Goal: Book appointment/travel/reservation

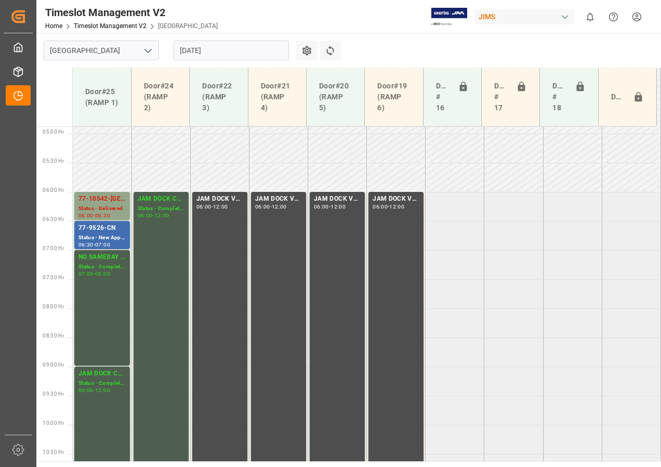
scroll to position [279, 0]
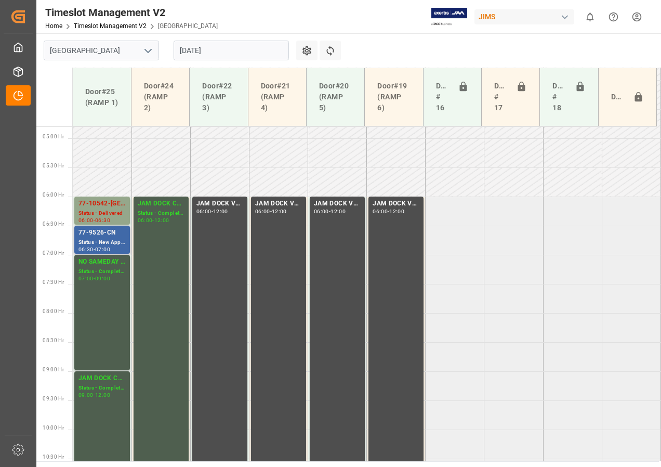
click at [102, 239] on div "Status - New Appointment" at bounding box center [101, 242] width 47 height 9
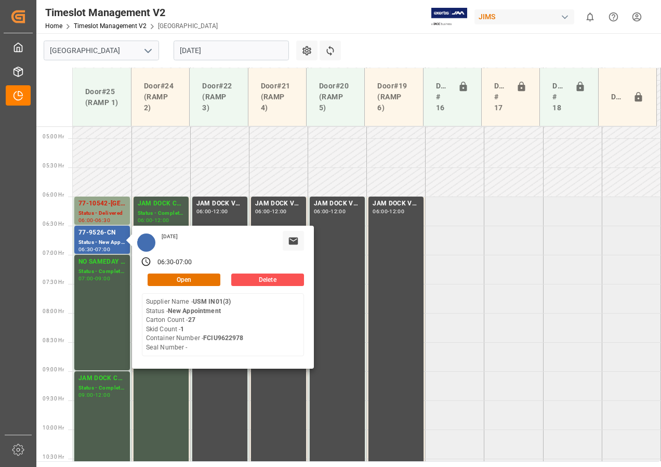
click at [203, 50] on input "[DATE]" at bounding box center [231, 51] width 115 height 20
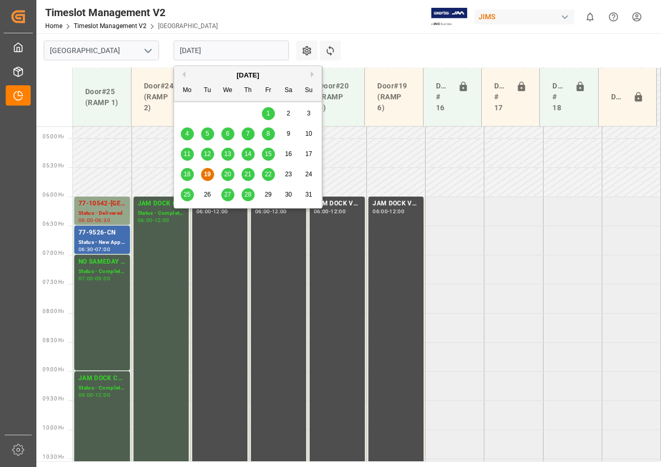
click at [229, 172] on span "20" at bounding box center [227, 173] width 7 height 7
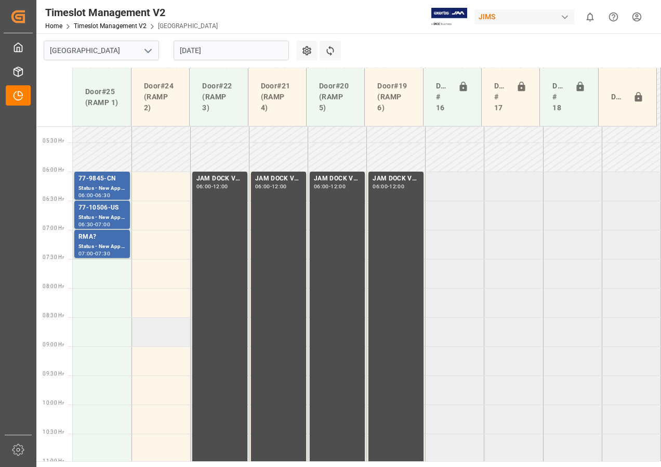
scroll to position [285, 0]
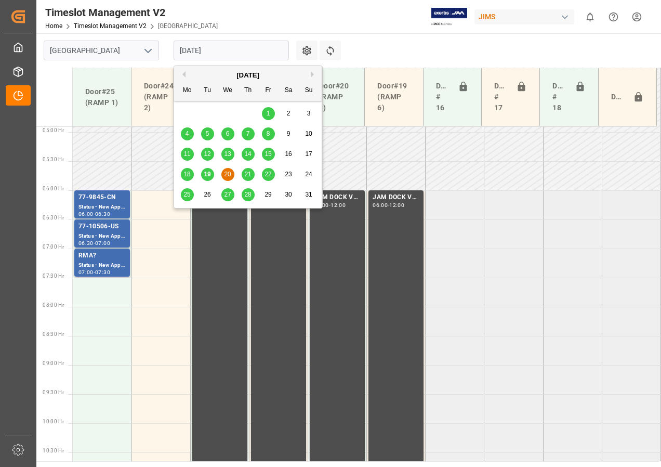
click at [199, 48] on input "[DATE]" at bounding box center [231, 51] width 115 height 20
click at [245, 170] on span "21" at bounding box center [247, 173] width 7 height 7
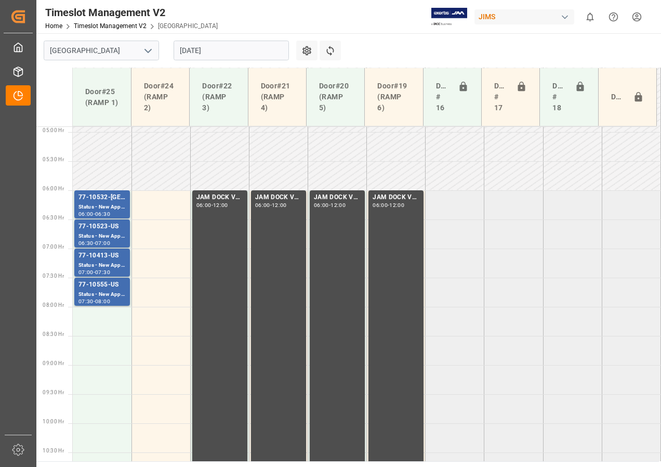
click at [205, 45] on input "[DATE]" at bounding box center [231, 51] width 115 height 20
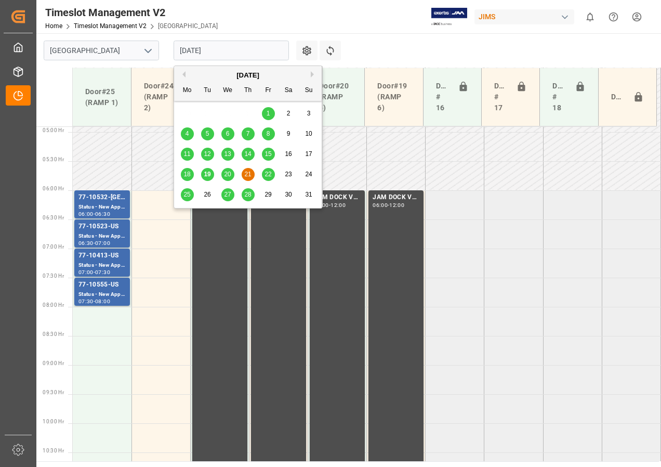
click at [265, 176] on span "22" at bounding box center [268, 173] width 7 height 7
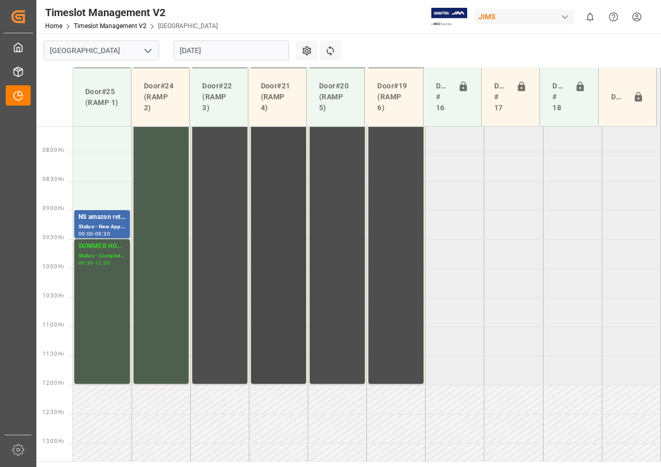
scroll to position [389, 0]
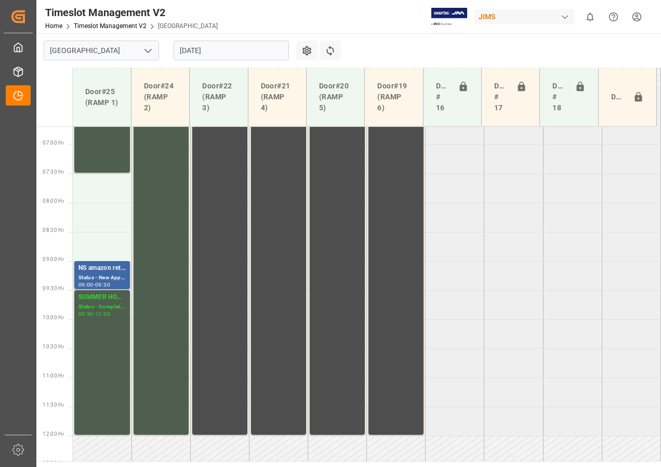
click at [102, 281] on div "Status - New Appointment" at bounding box center [101, 277] width 47 height 9
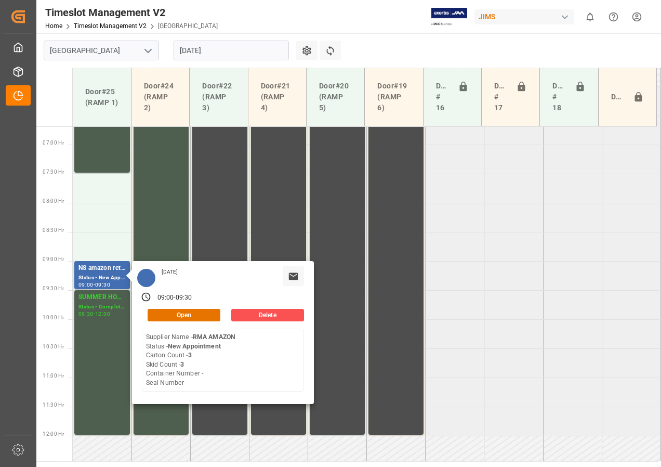
click at [210, 48] on input "[DATE]" at bounding box center [231, 51] width 115 height 20
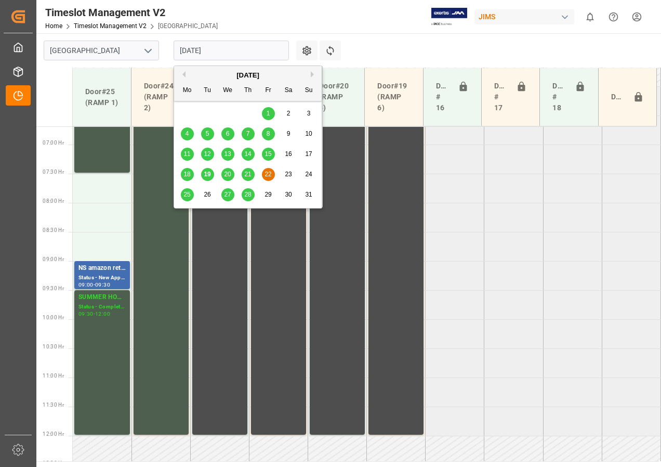
click at [186, 192] on span "25" at bounding box center [186, 194] width 7 height 7
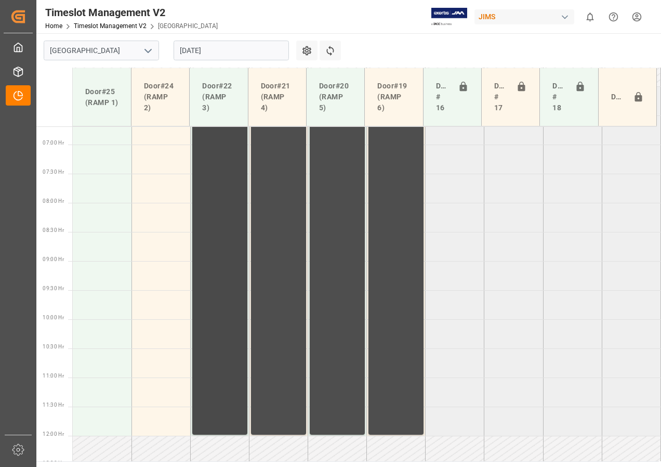
scroll to position [285, 0]
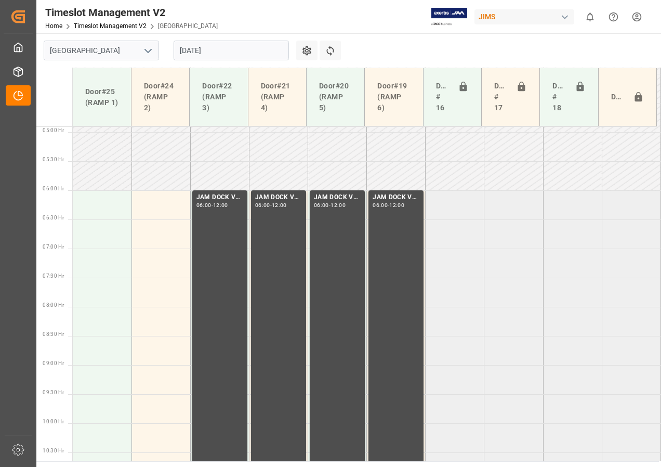
click at [199, 50] on input "[DATE]" at bounding box center [231, 51] width 115 height 20
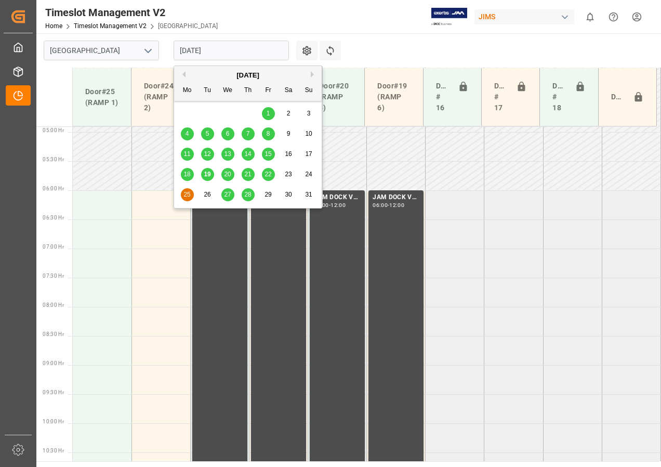
click at [210, 174] on span "19" at bounding box center [207, 173] width 7 height 7
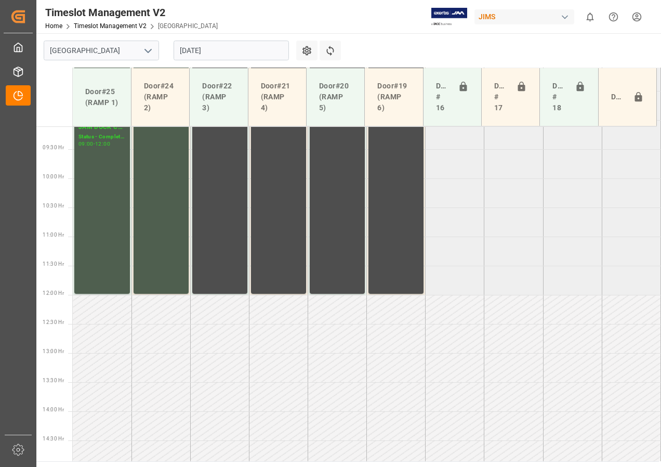
scroll to position [597, 0]
